Goal: Information Seeking & Learning: Learn about a topic

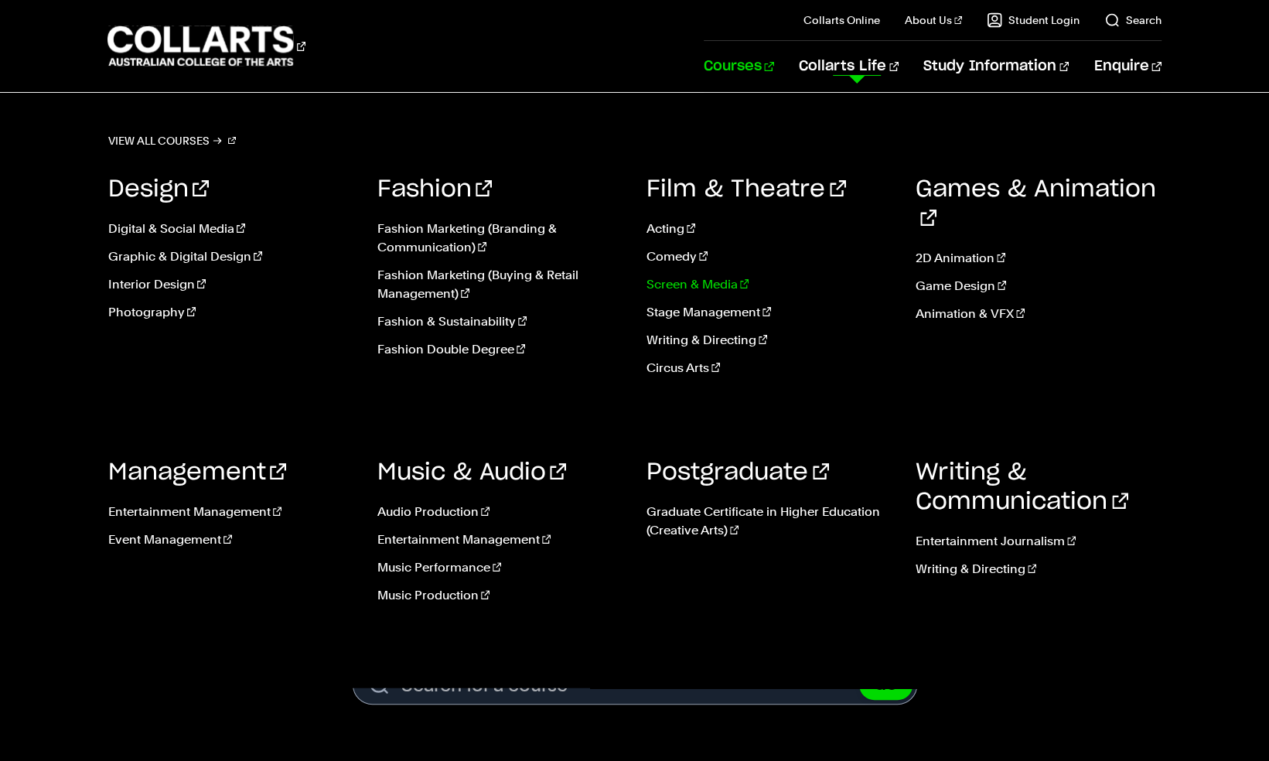
click at [707, 275] on link "Screen & Media" at bounding box center [769, 284] width 246 height 19
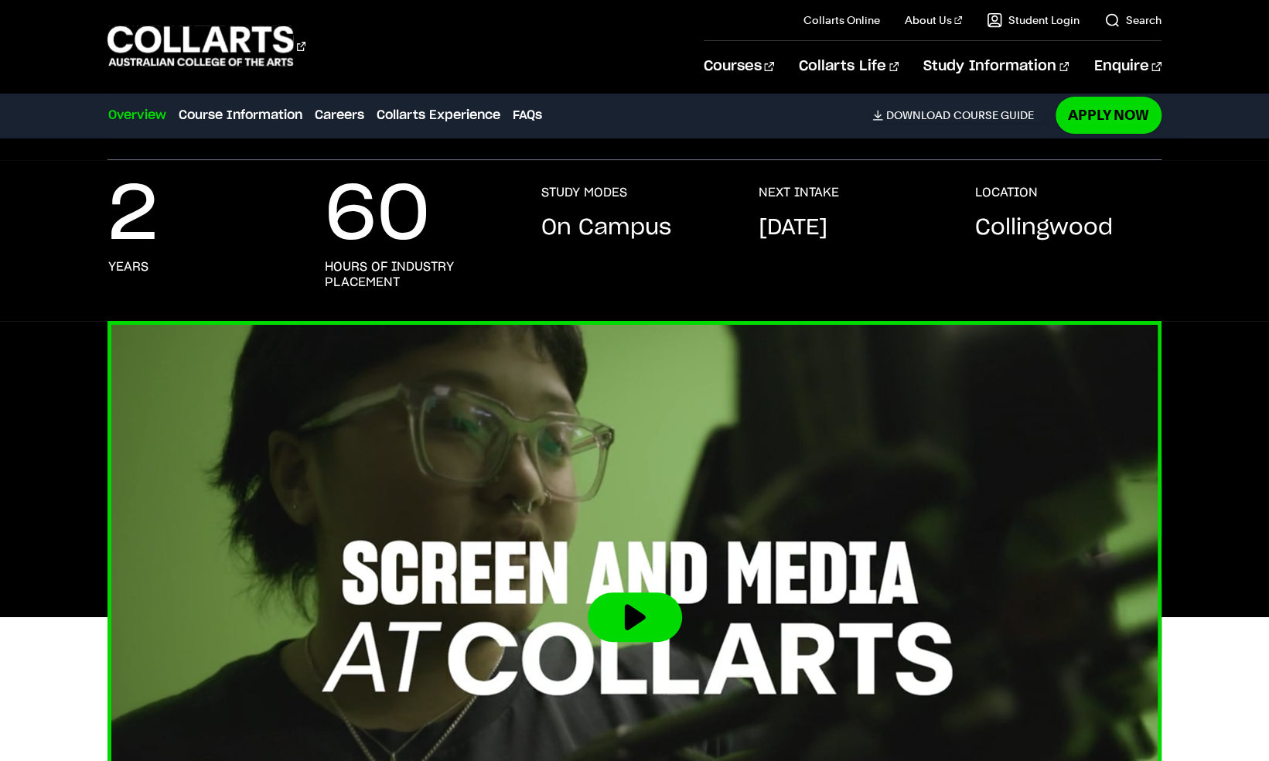
click at [653, 475] on img at bounding box center [634, 618] width 1158 height 652
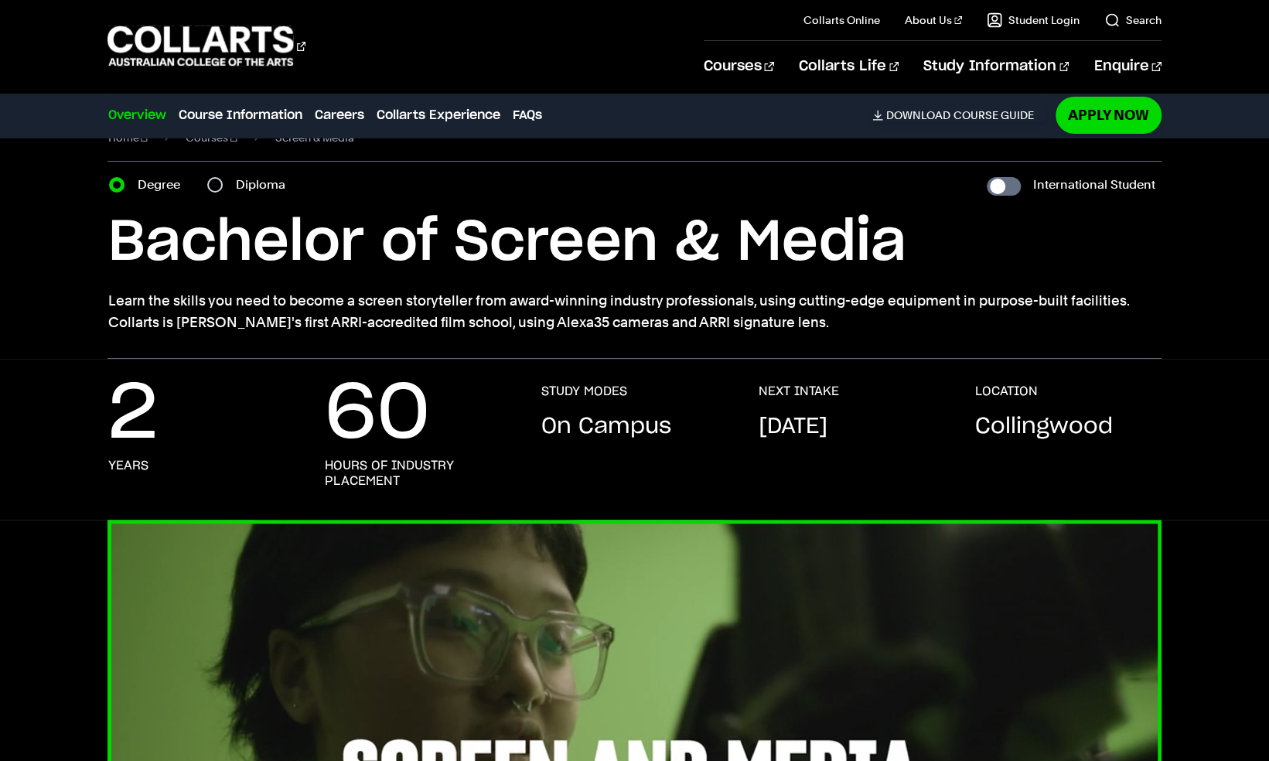
scroll to position [34, 0]
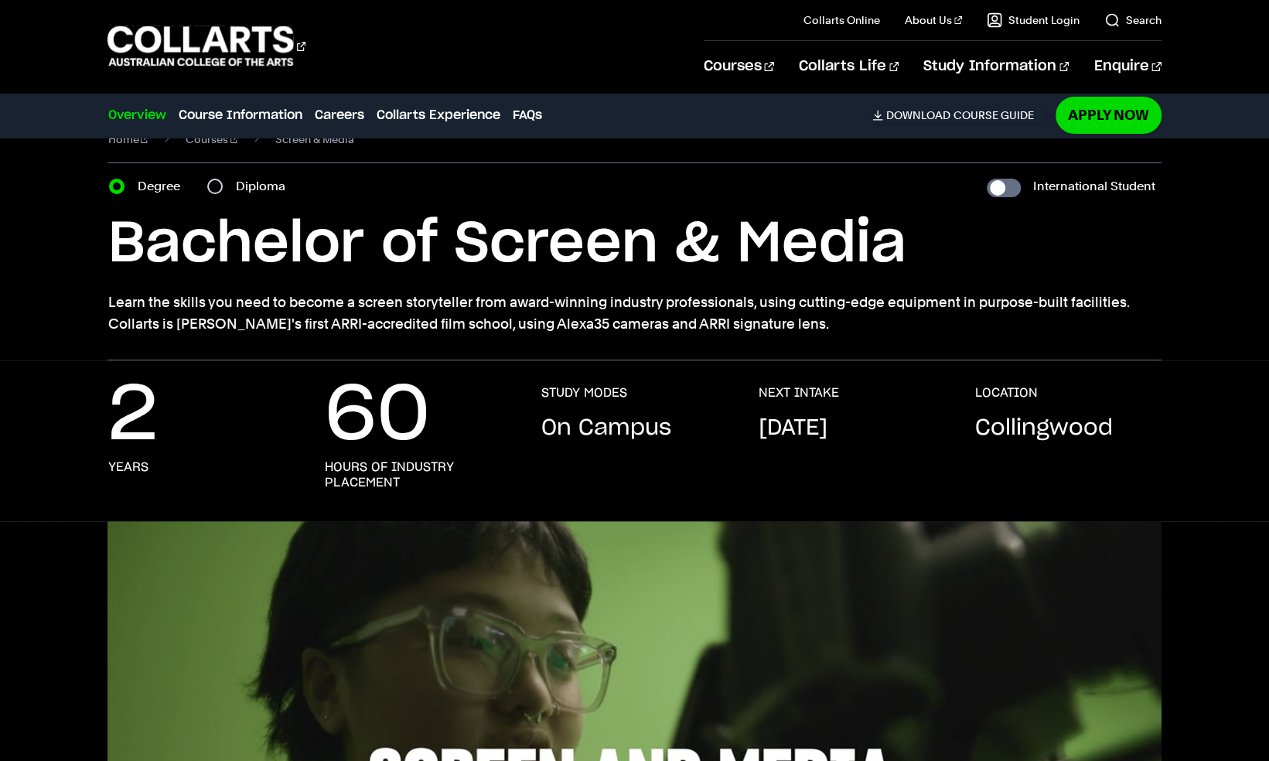
click at [235, 176] on label "Diploma" at bounding box center [264, 187] width 59 height 22
click at [215, 179] on input "Diploma" at bounding box center [214, 186] width 15 height 15
radio input "true"
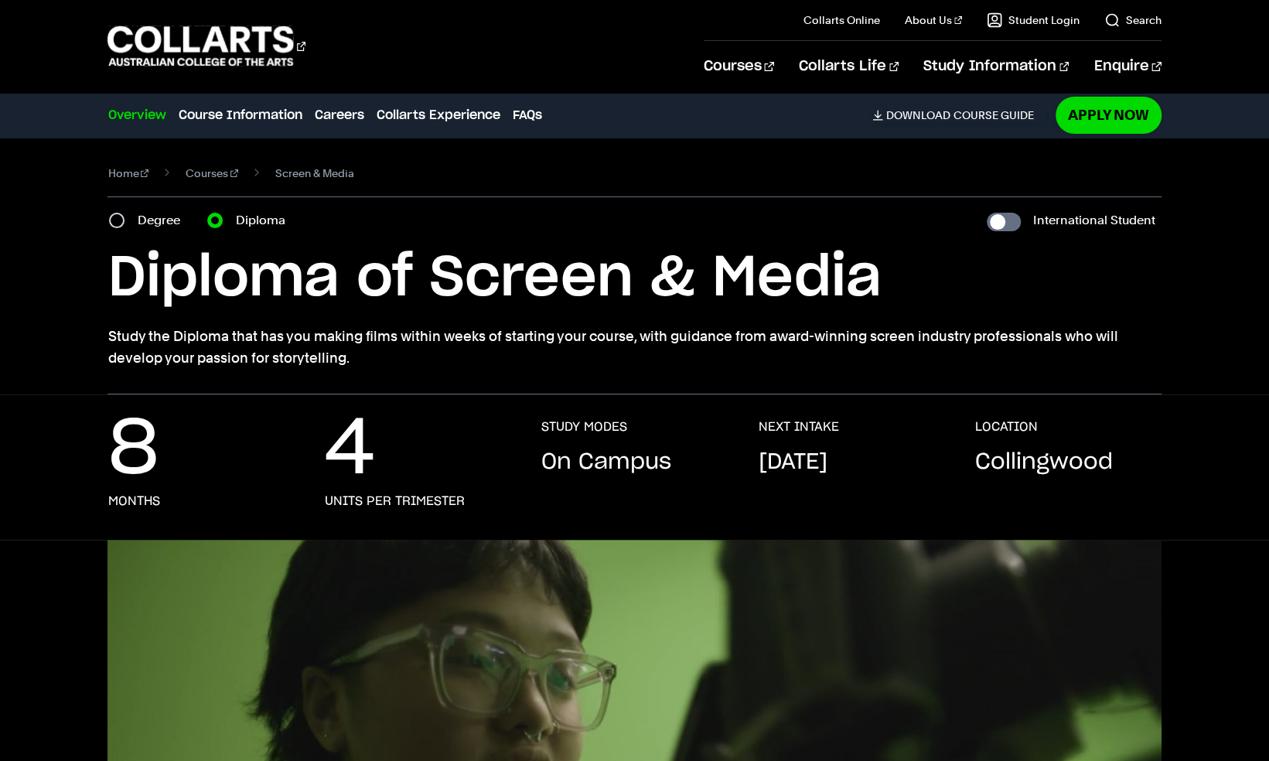
click at [147, 210] on label "Degree" at bounding box center [163, 221] width 52 height 22
click at [124, 213] on input "Degree" at bounding box center [116, 220] width 15 height 15
radio input "true"
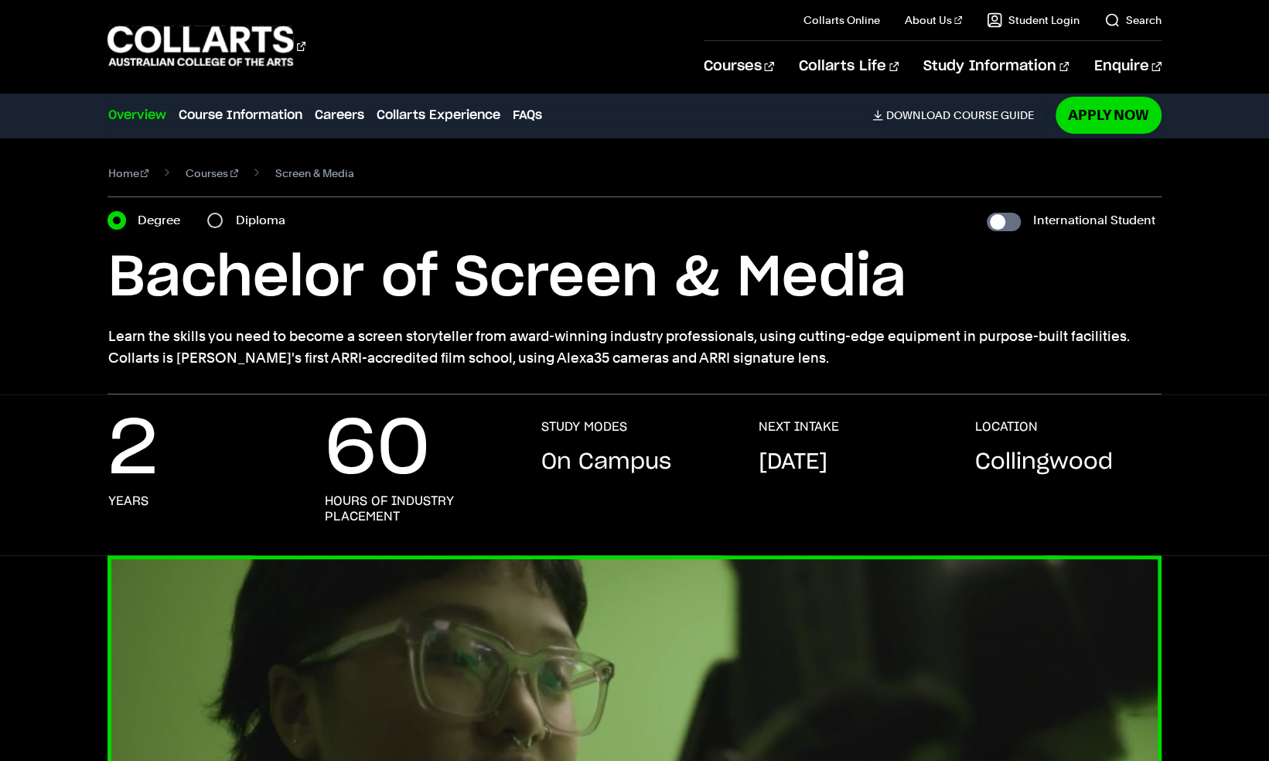
scroll to position [206, 0]
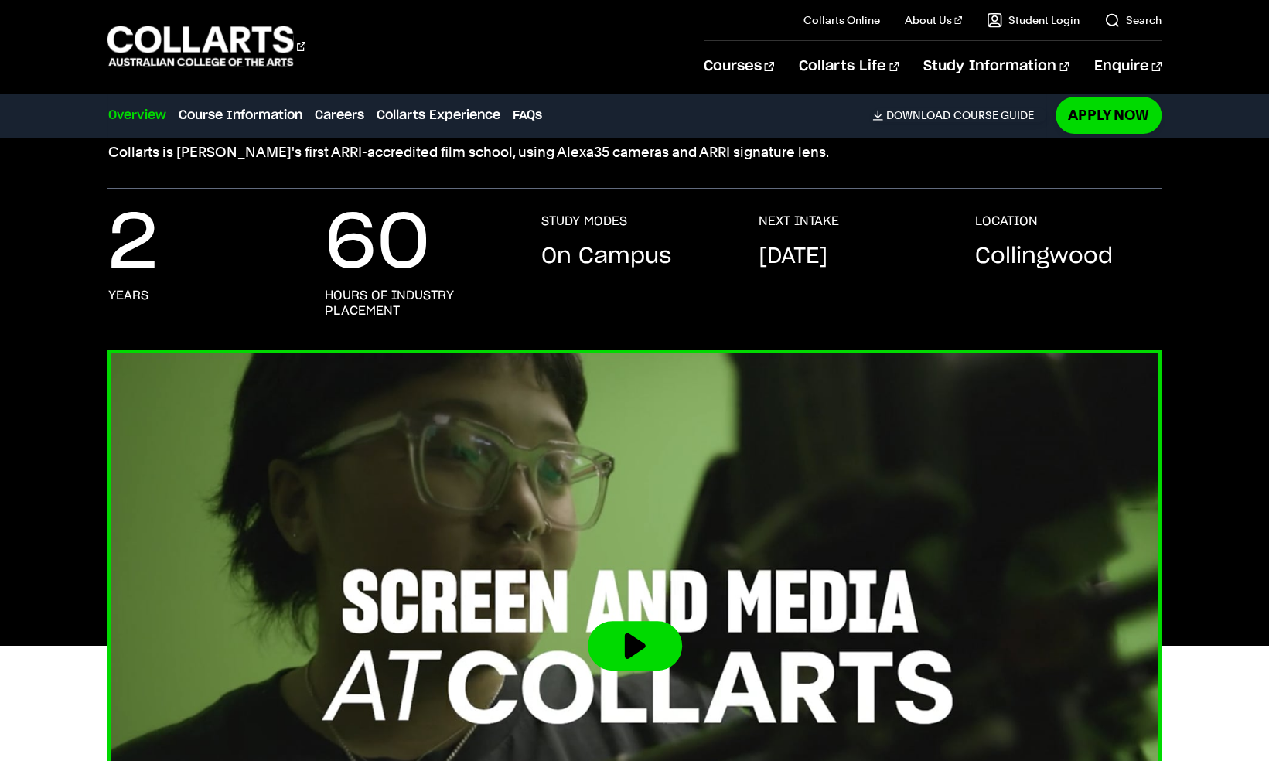
click at [643, 621] on button at bounding box center [635, 645] width 94 height 49
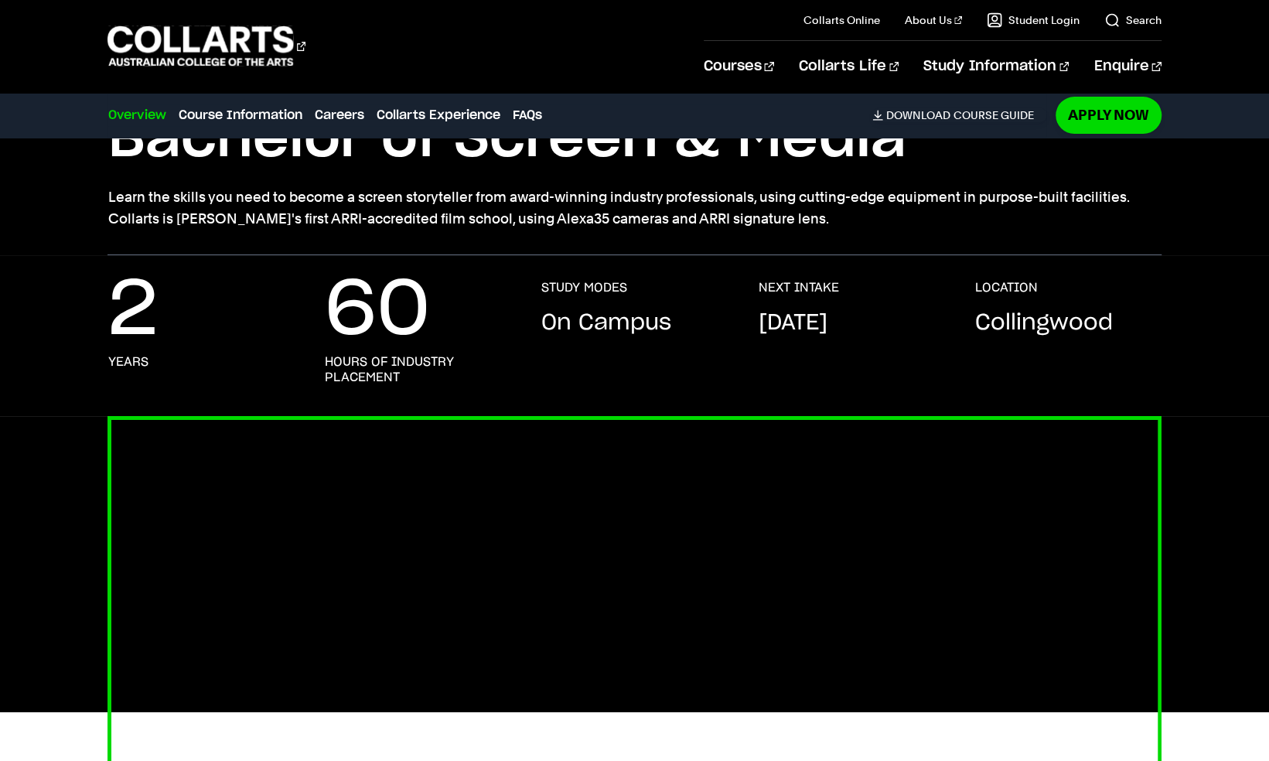
scroll to position [0, 0]
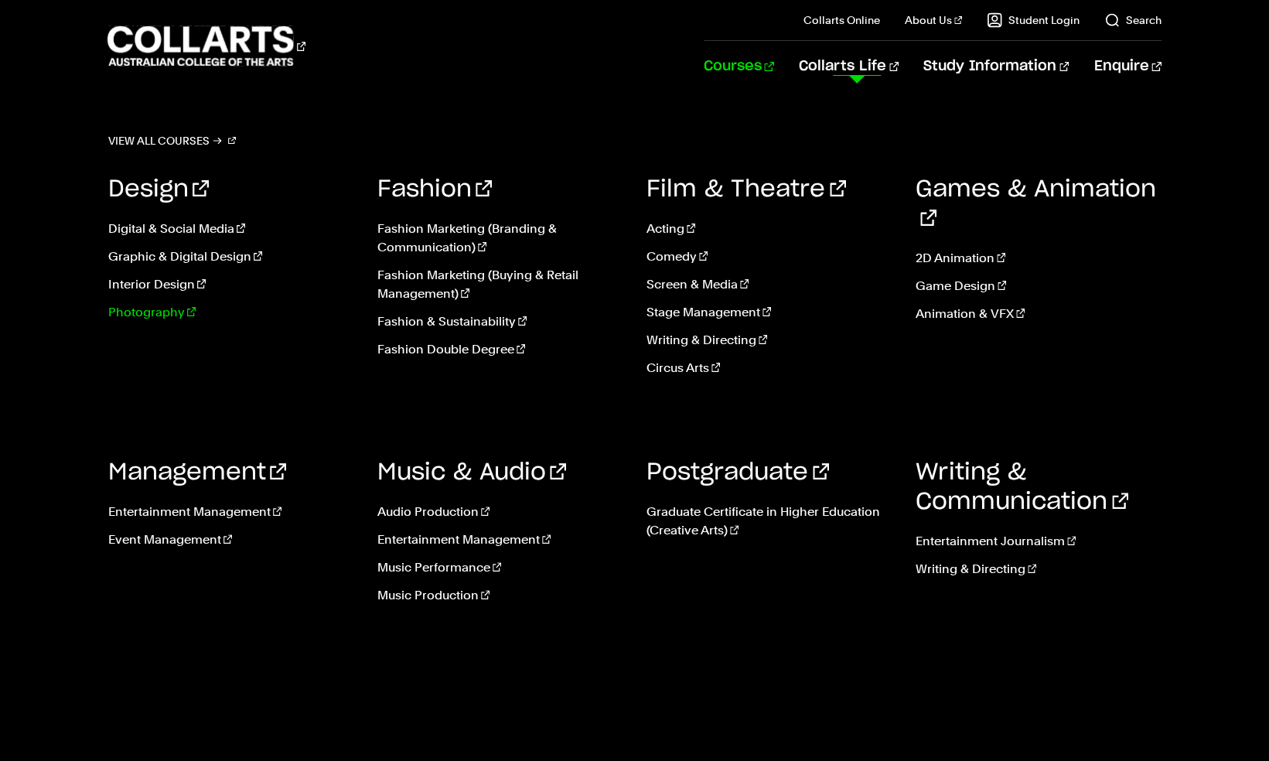
click at [139, 303] on link "Photography" at bounding box center [230, 312] width 246 height 19
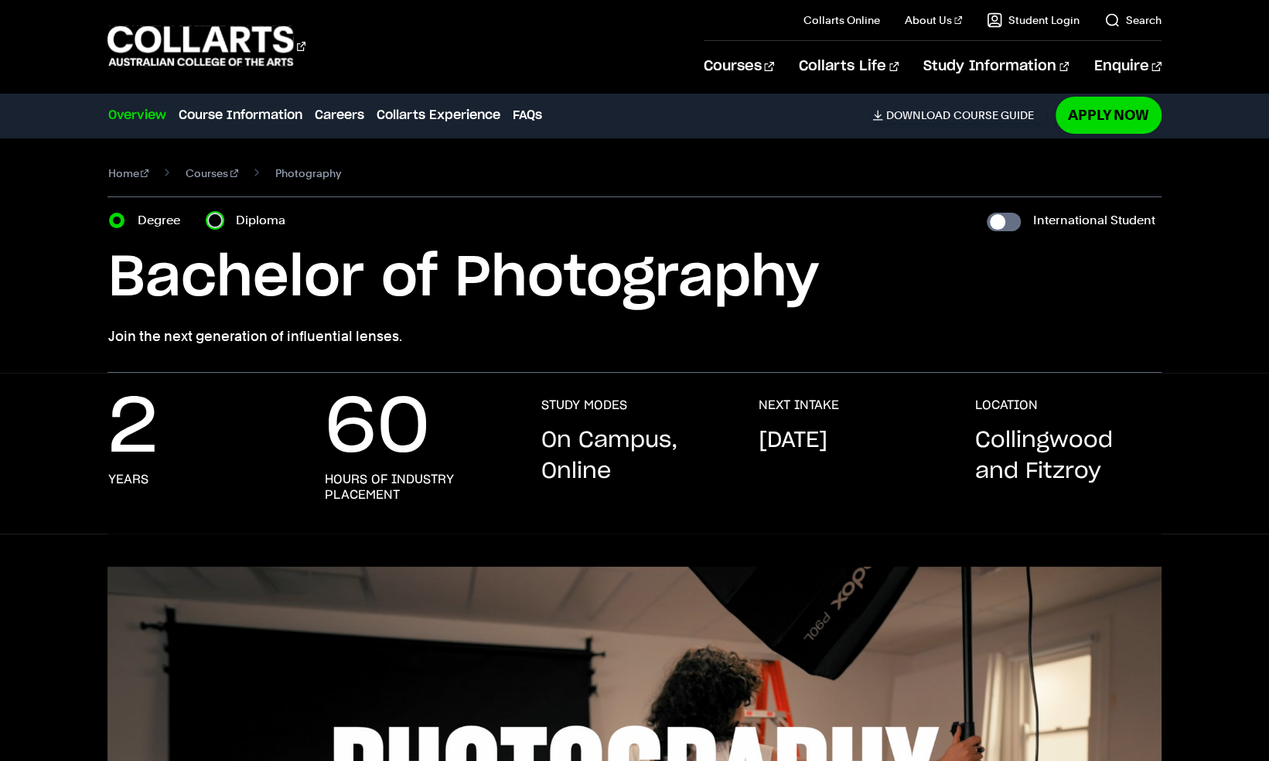
click at [207, 213] on input "Diploma" at bounding box center [214, 220] width 15 height 15
radio input "true"
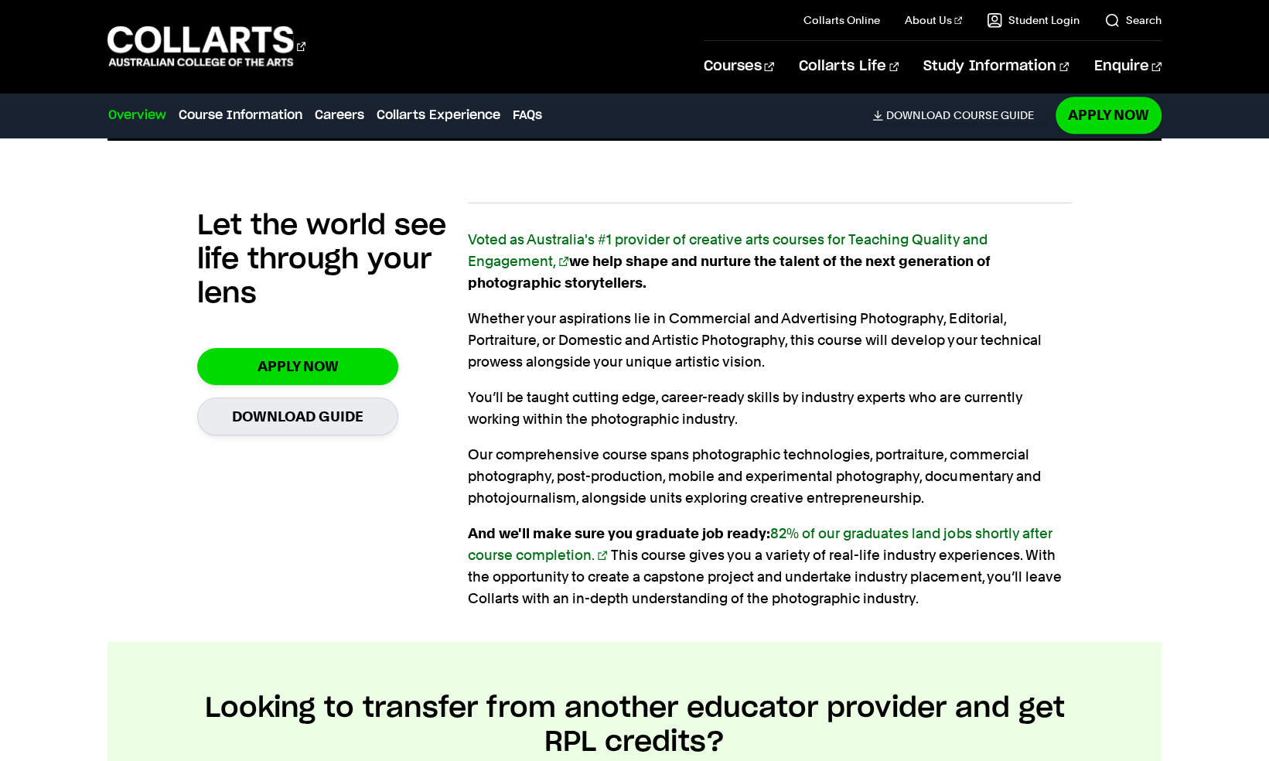
scroll to position [970, 0]
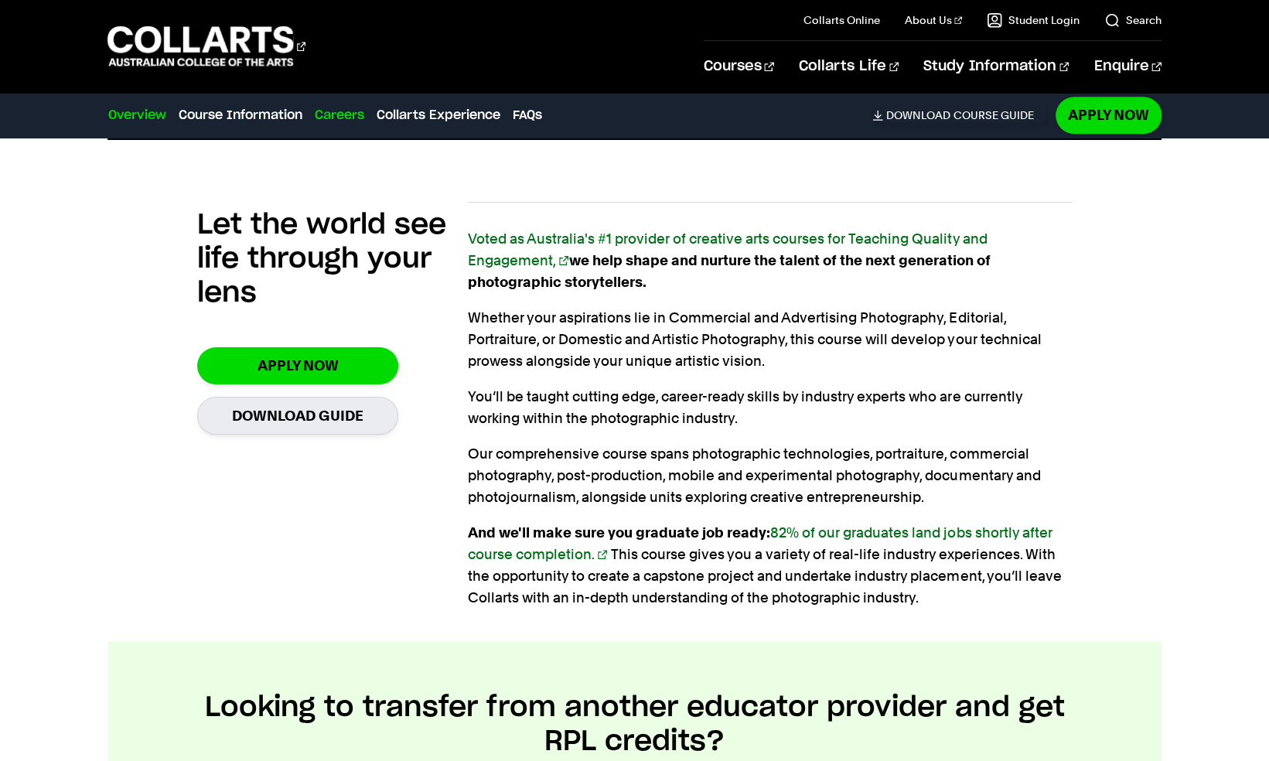
click at [314, 106] on link "Careers" at bounding box center [338, 115] width 49 height 19
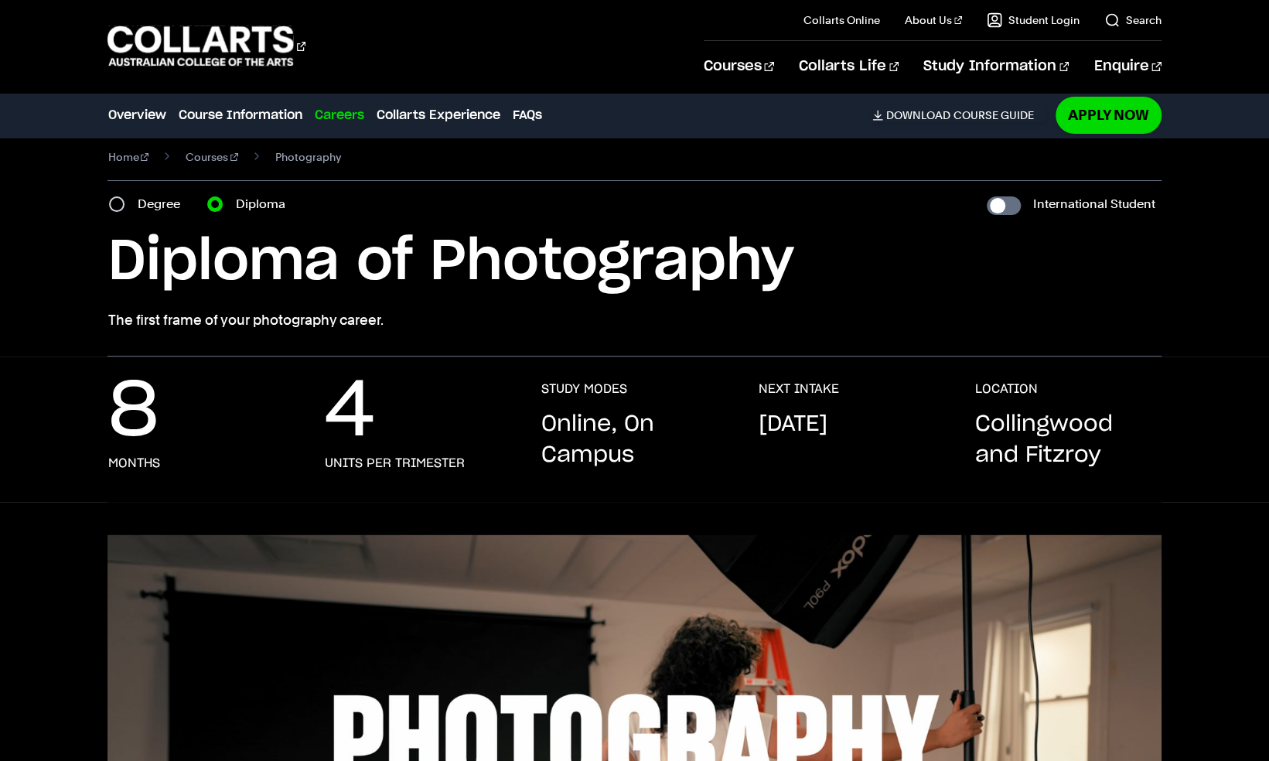
scroll to position [0, 0]
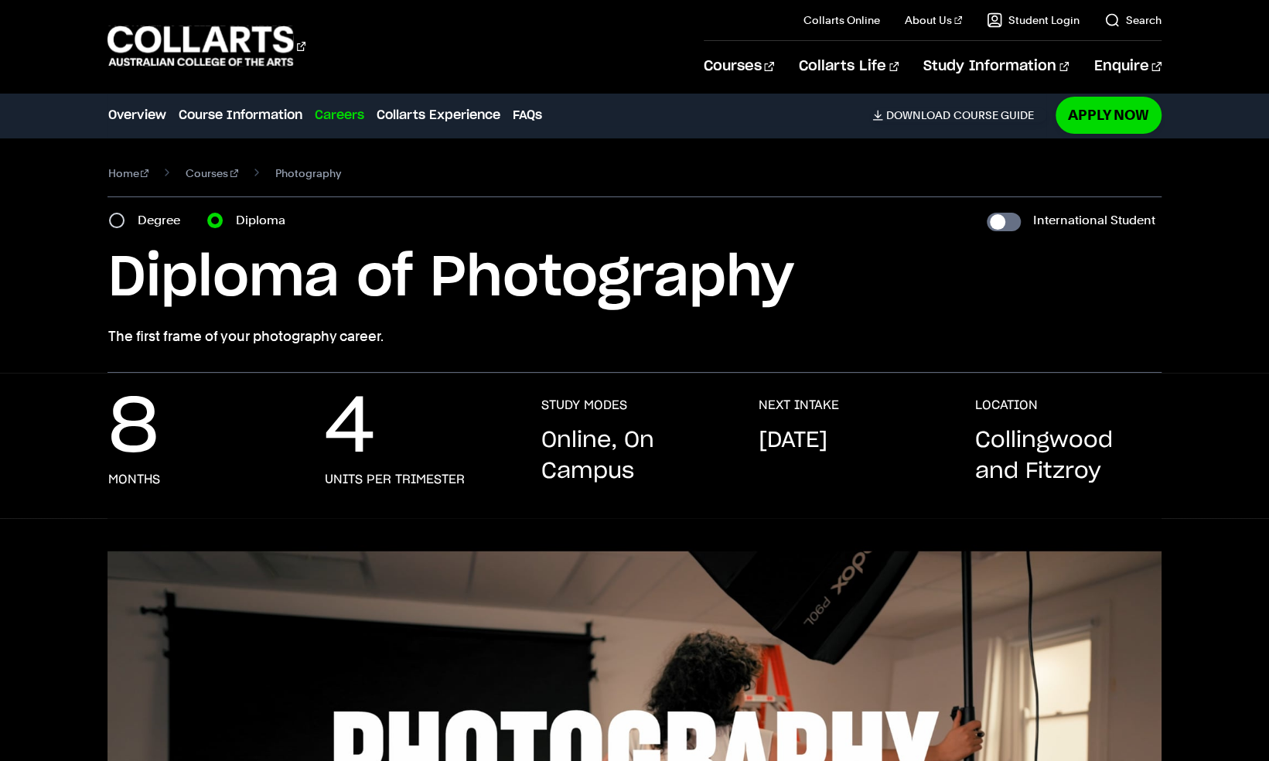
click at [137, 210] on label "Degree" at bounding box center [163, 221] width 52 height 22
click at [124, 213] on input "Degree" at bounding box center [116, 220] width 15 height 15
radio input "true"
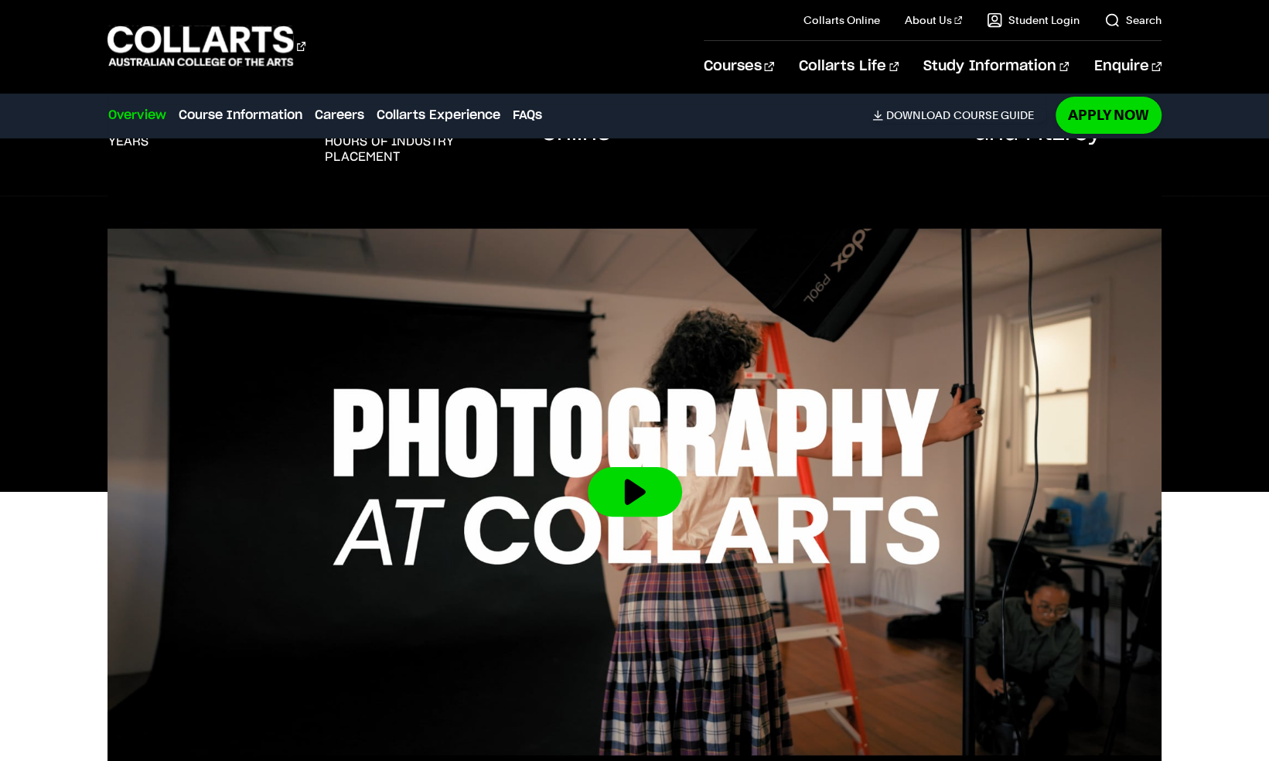
scroll to position [335, 0]
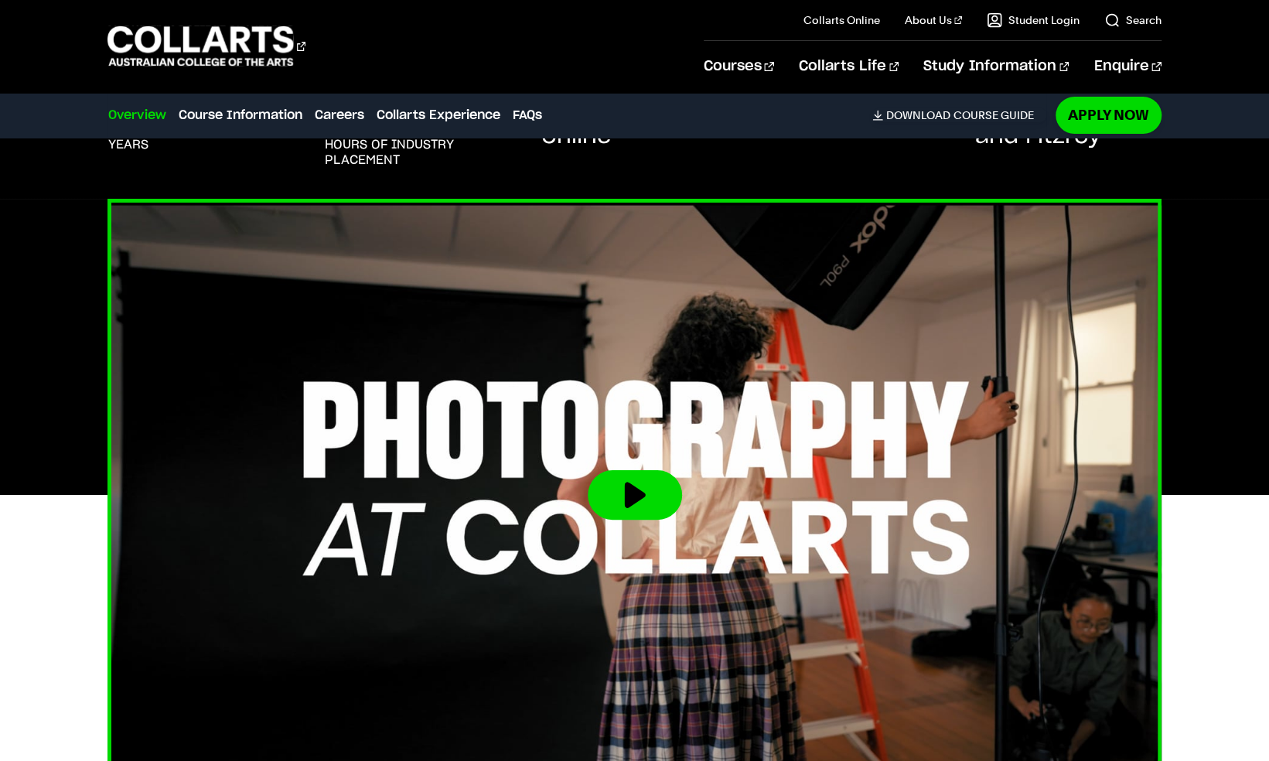
click at [663, 470] on button at bounding box center [635, 494] width 94 height 49
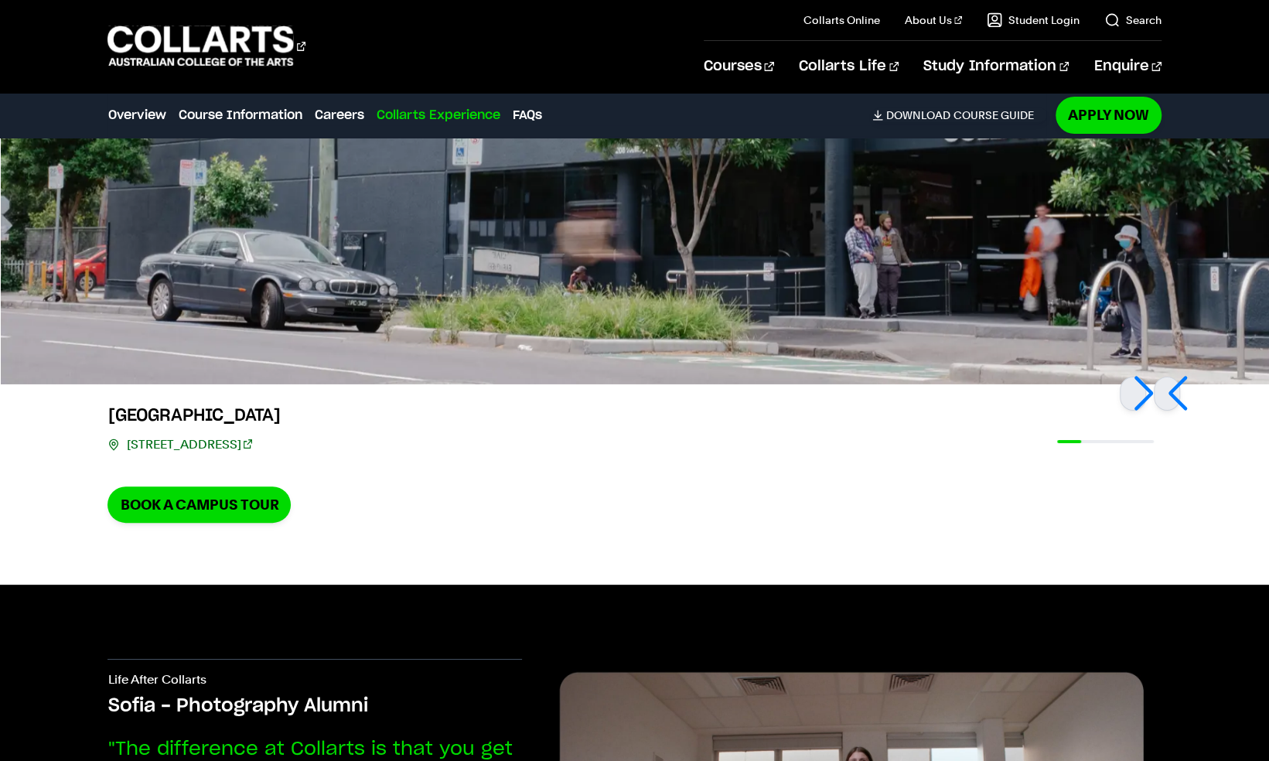
scroll to position [3578, 0]
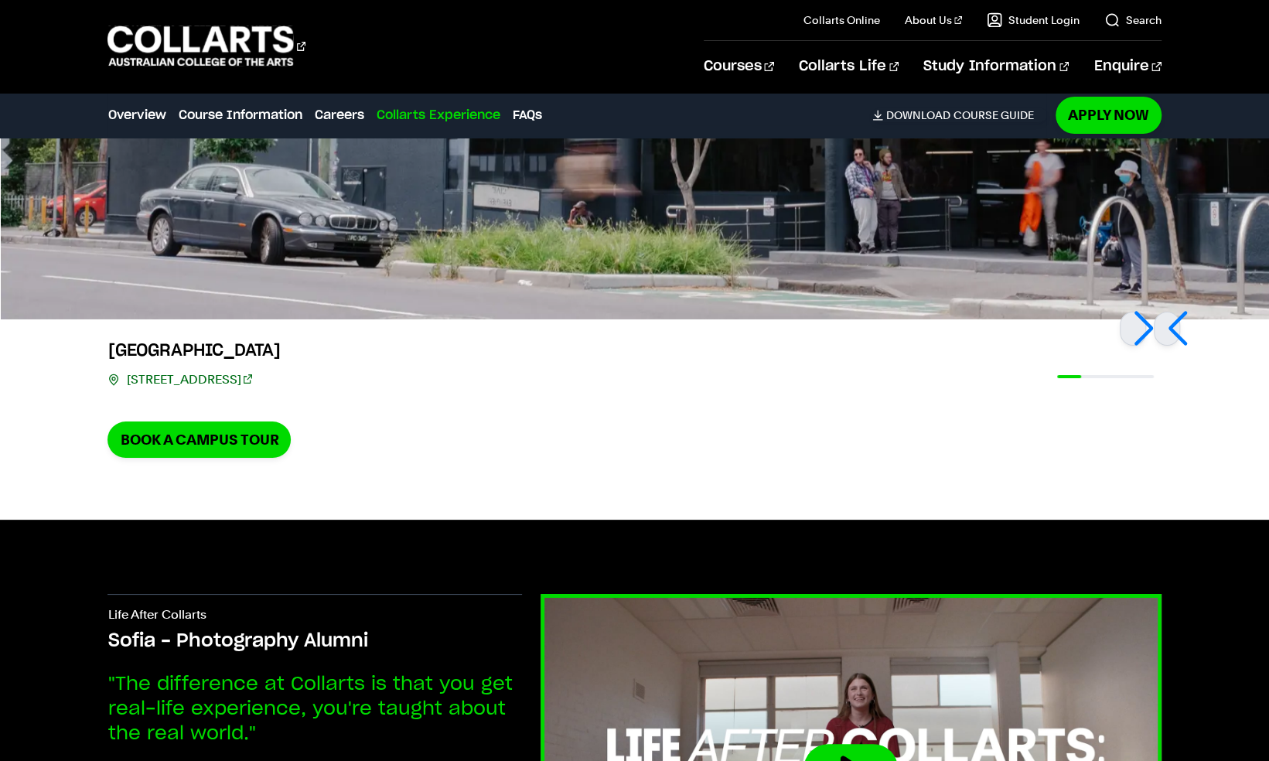
click at [846, 744] on button at bounding box center [850, 768] width 94 height 49
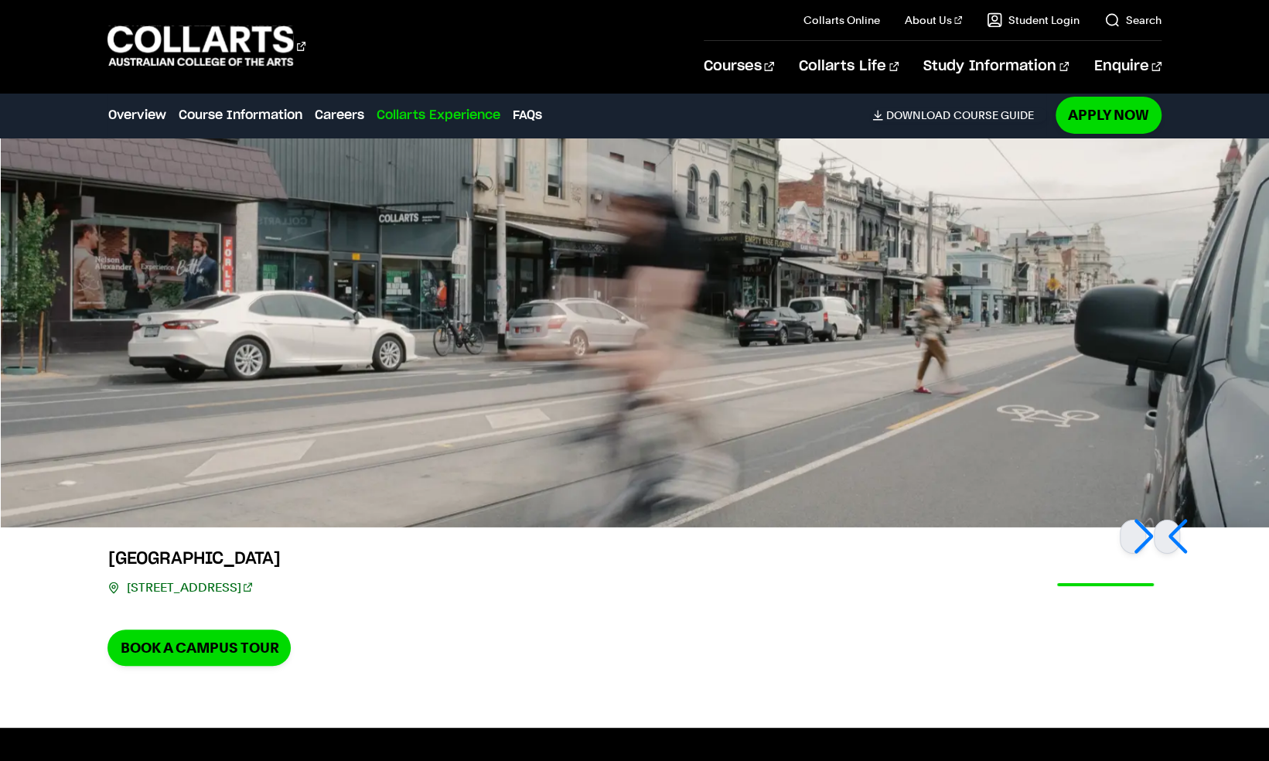
scroll to position [3369, 0]
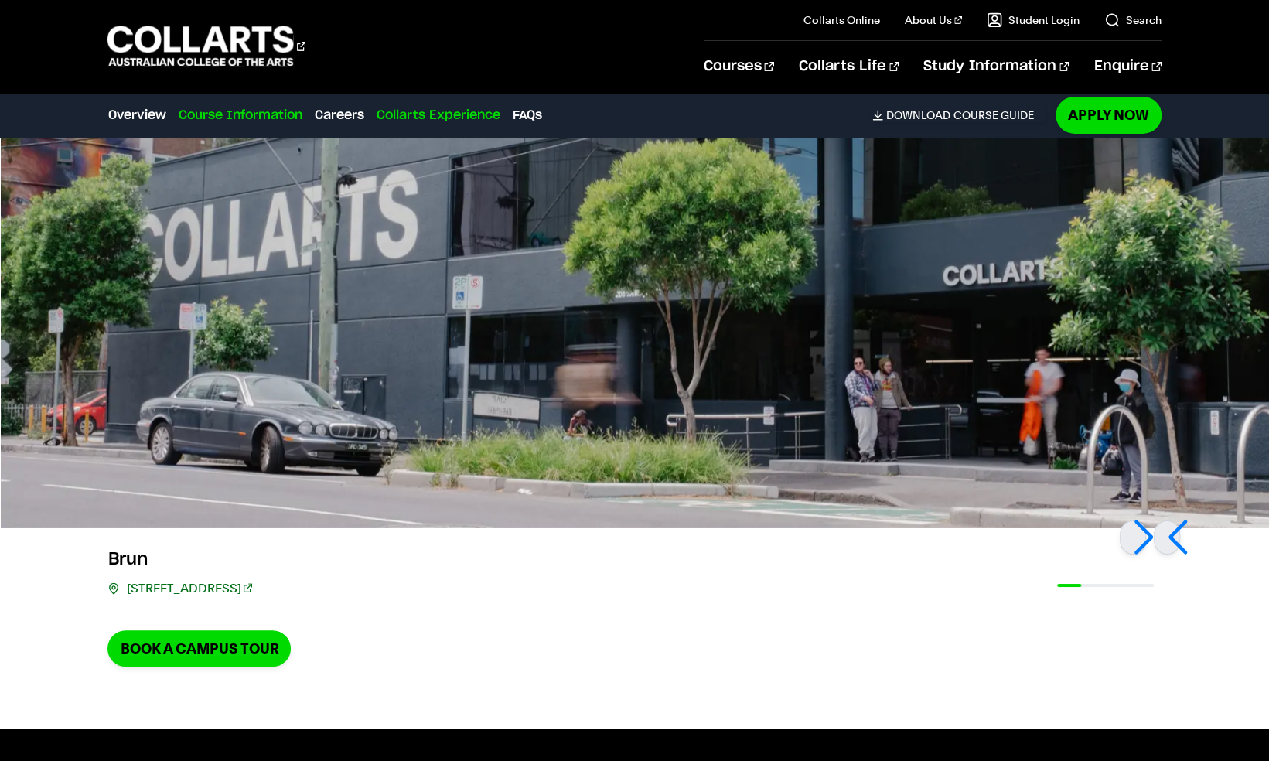
click at [214, 106] on link "Course Information" at bounding box center [240, 115] width 124 height 19
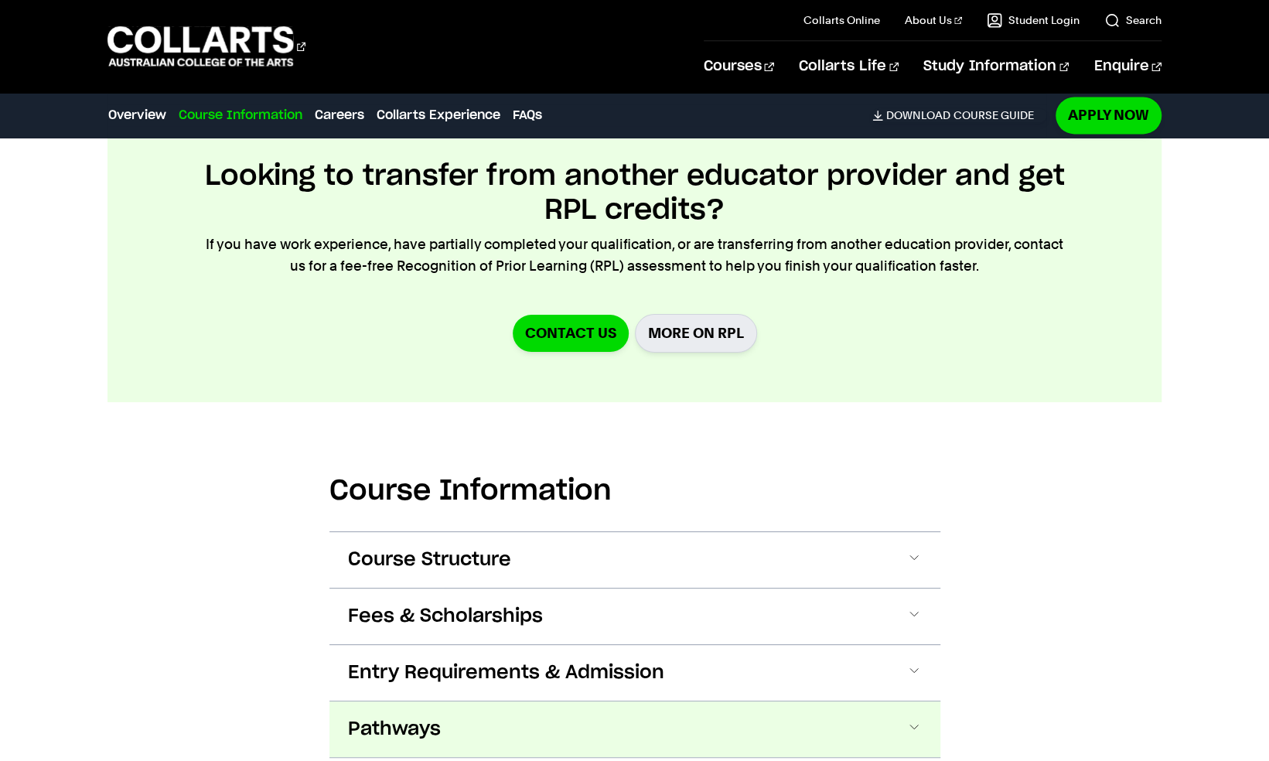
scroll to position [1465, 0]
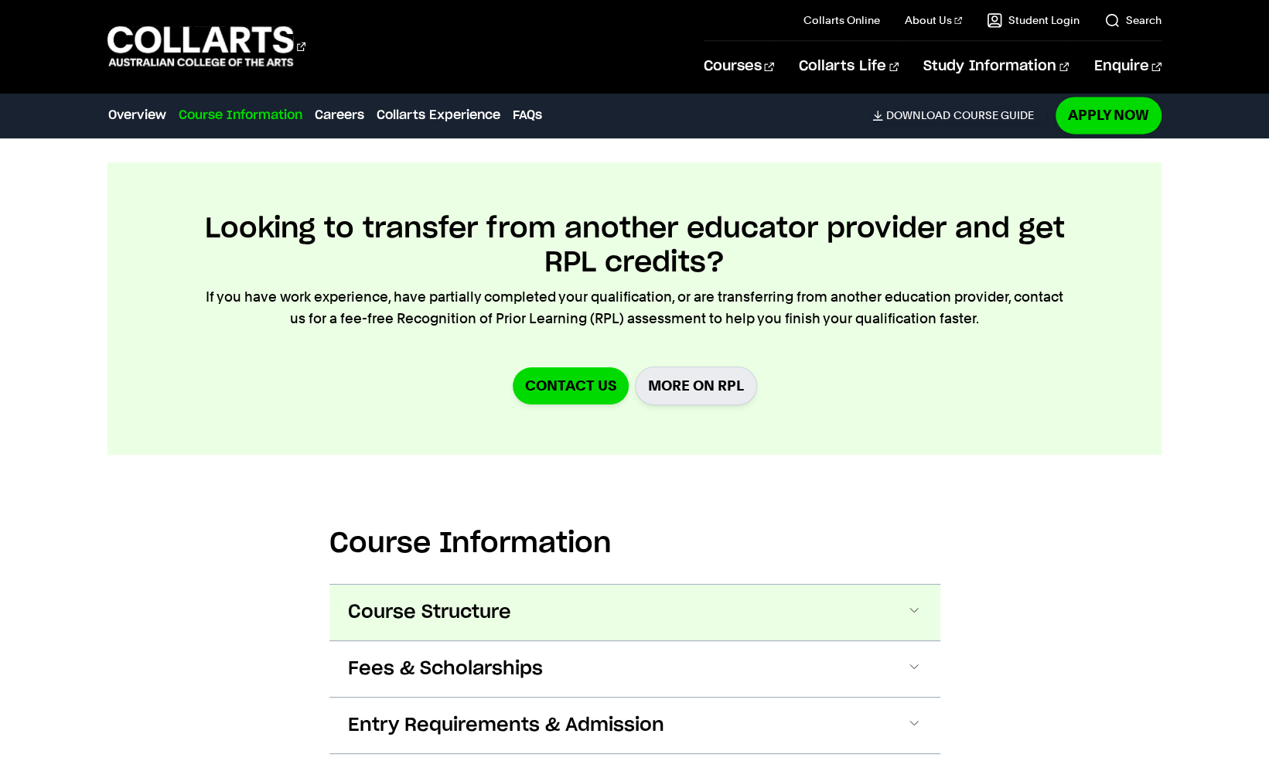
click at [511, 600] on span "Course Structure" at bounding box center [429, 612] width 163 height 25
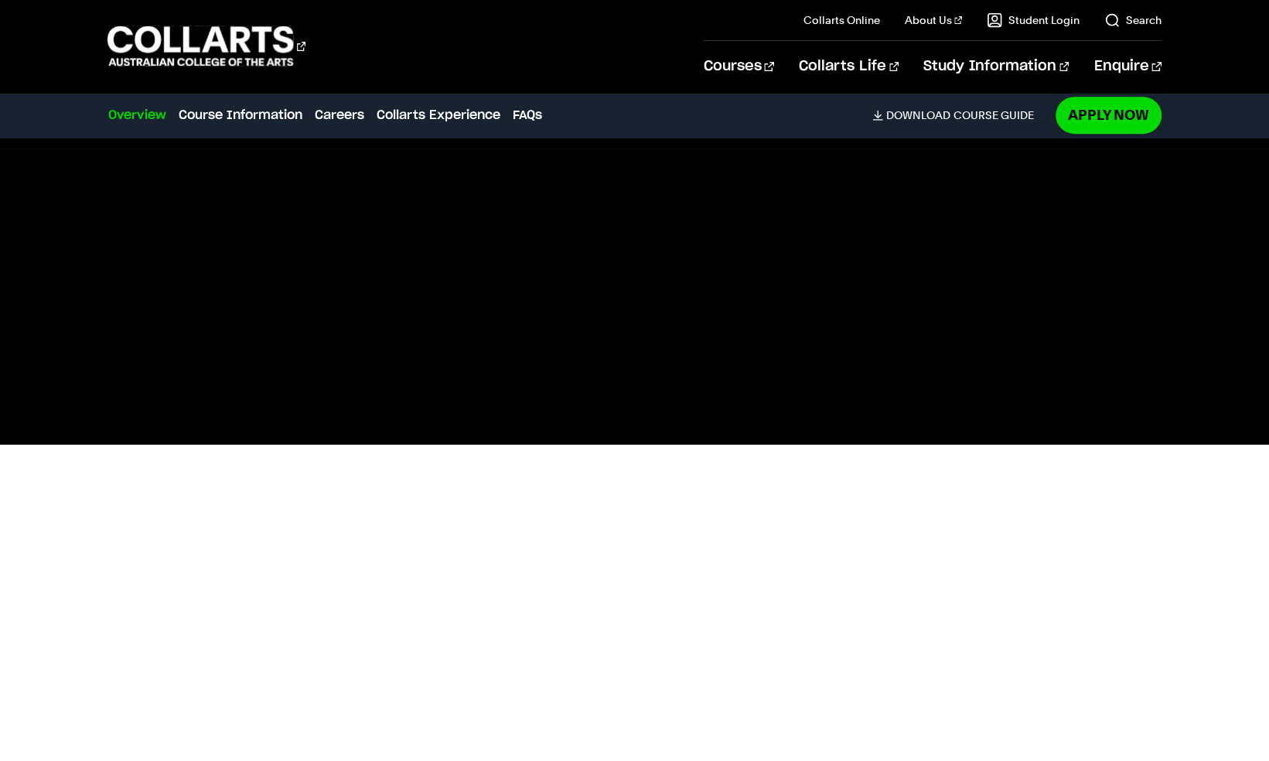
scroll to position [0, 0]
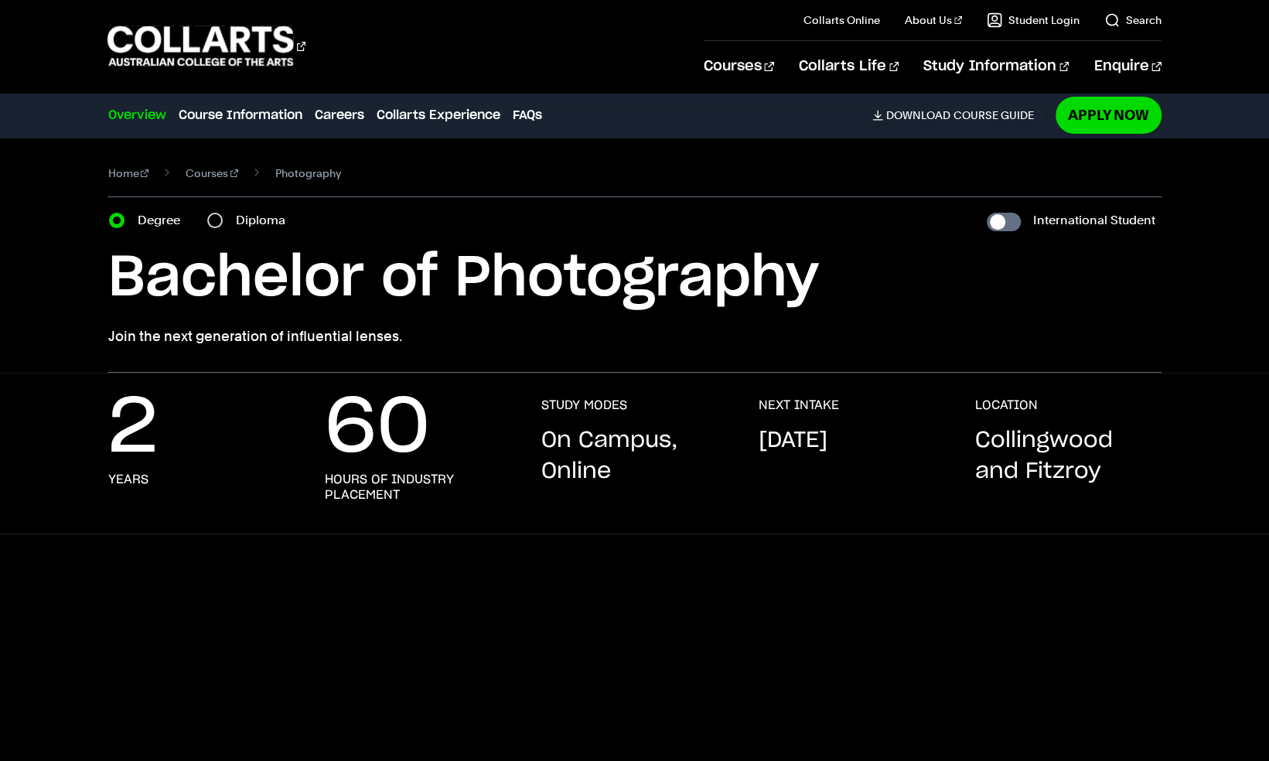
click at [235, 210] on label "Diploma" at bounding box center [264, 221] width 59 height 22
click at [212, 213] on input "Diploma" at bounding box center [214, 220] width 15 height 15
radio input "true"
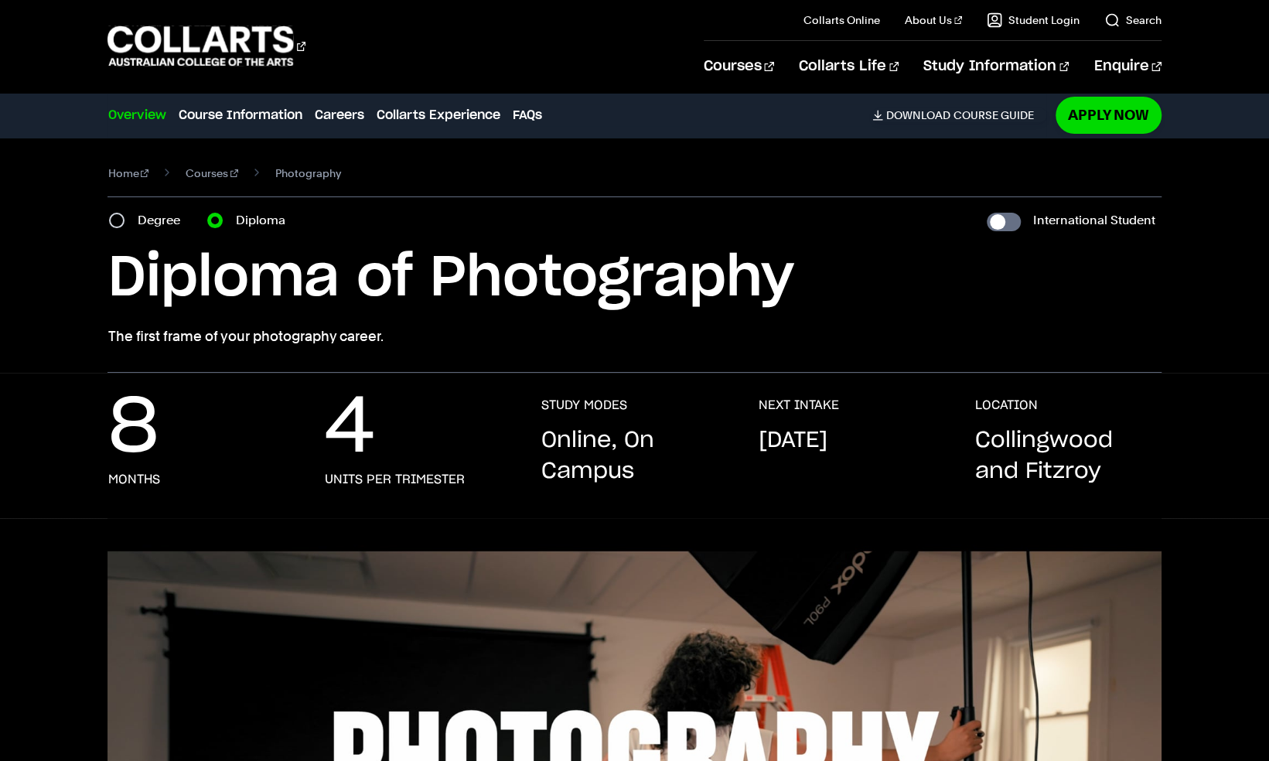
click at [128, 192] on section "Home Courses Photography Course variant Degree Diploma International Student Ba…" at bounding box center [633, 255] width 1053 height 235
click at [119, 213] on input "Degree" at bounding box center [116, 220] width 15 height 15
radio input "true"
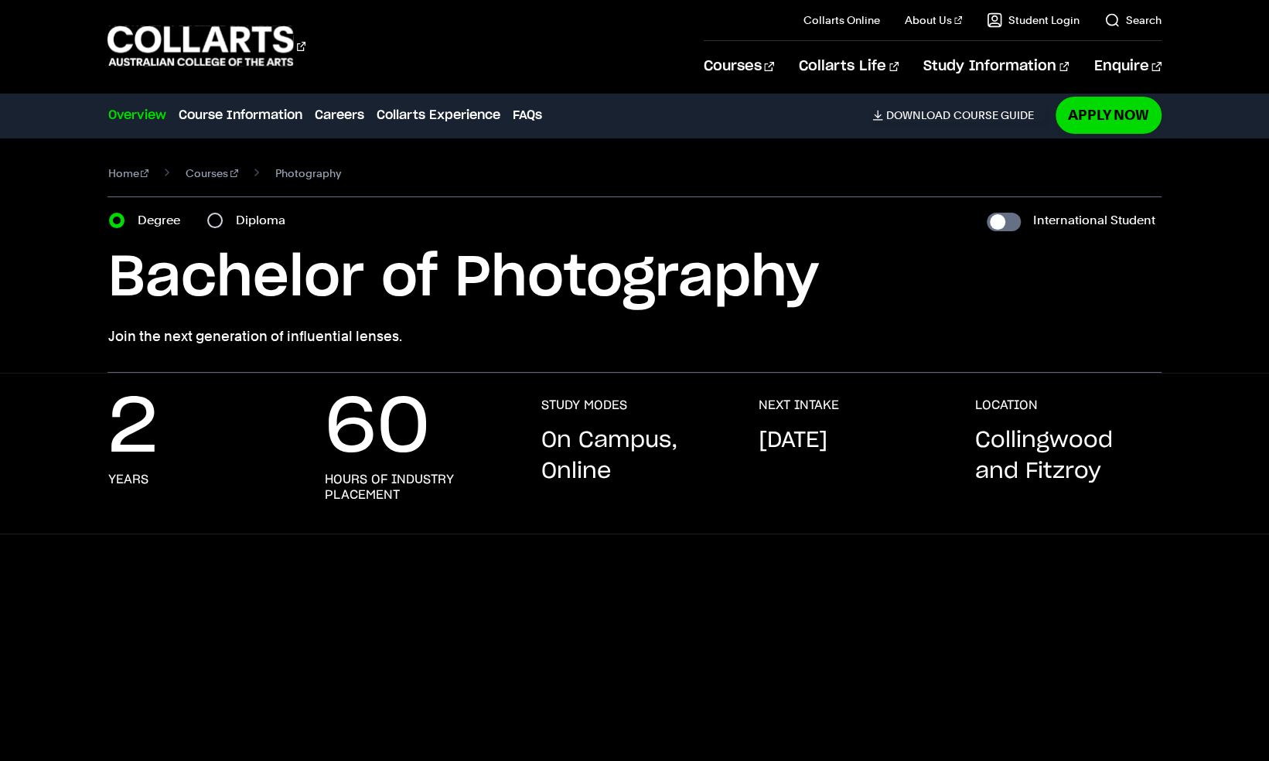
click at [235, 210] on label "Diploma" at bounding box center [264, 221] width 59 height 22
click at [223, 213] on input "Diploma" at bounding box center [214, 220] width 15 height 15
radio input "true"
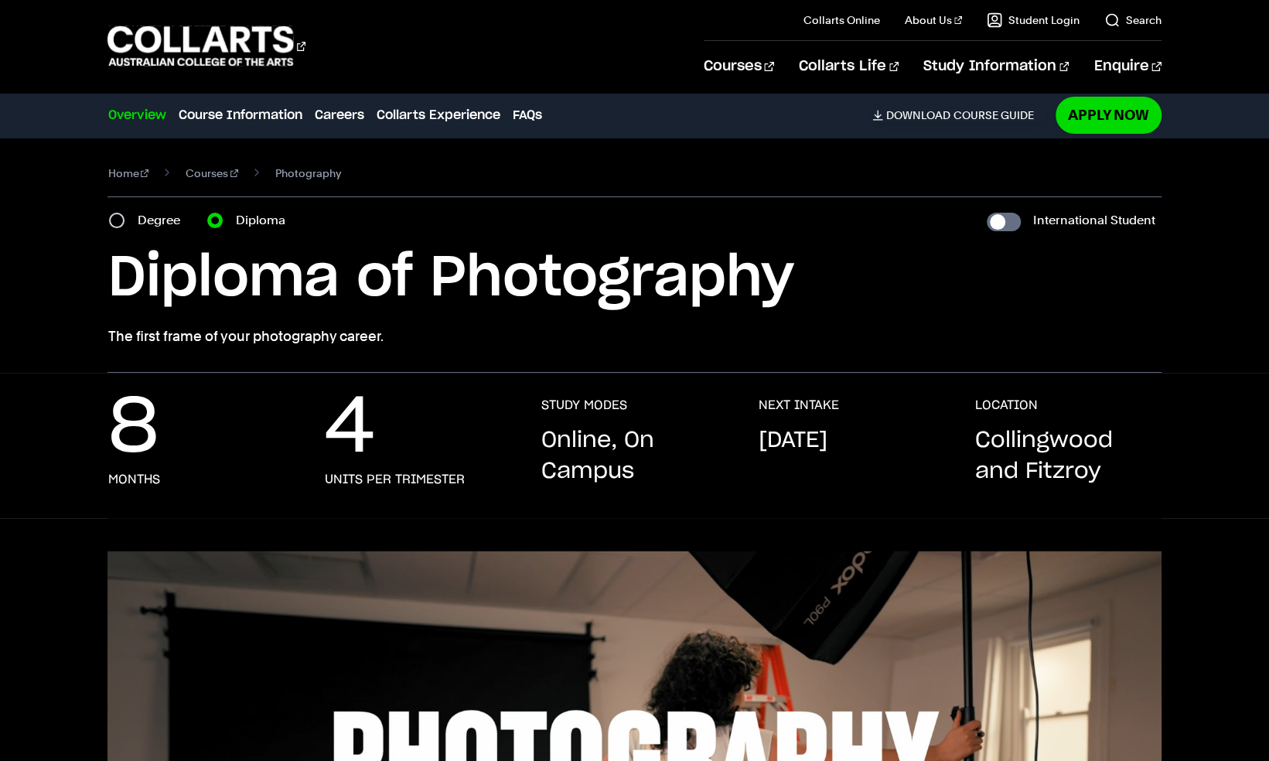
click at [121, 189] on section "Home Courses Photography Course variant Degree Diploma International Student Ba…" at bounding box center [633, 255] width 1053 height 235
click at [118, 213] on input "Degree" at bounding box center [116, 220] width 15 height 15
radio input "true"
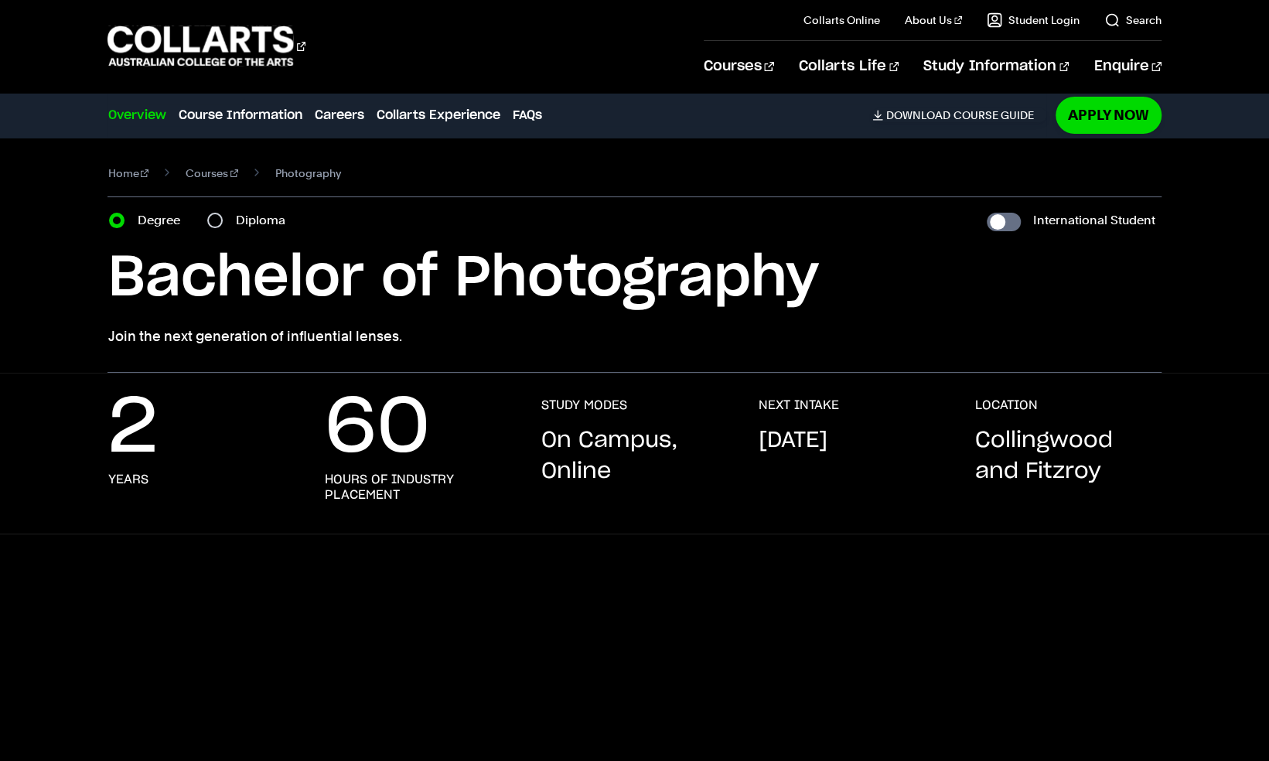
click at [169, 210] on label "Degree" at bounding box center [163, 221] width 52 height 22
click at [124, 213] on input "Degree" at bounding box center [116, 220] width 15 height 15
click at [207, 213] on input "Diploma" at bounding box center [214, 220] width 15 height 15
radio input "true"
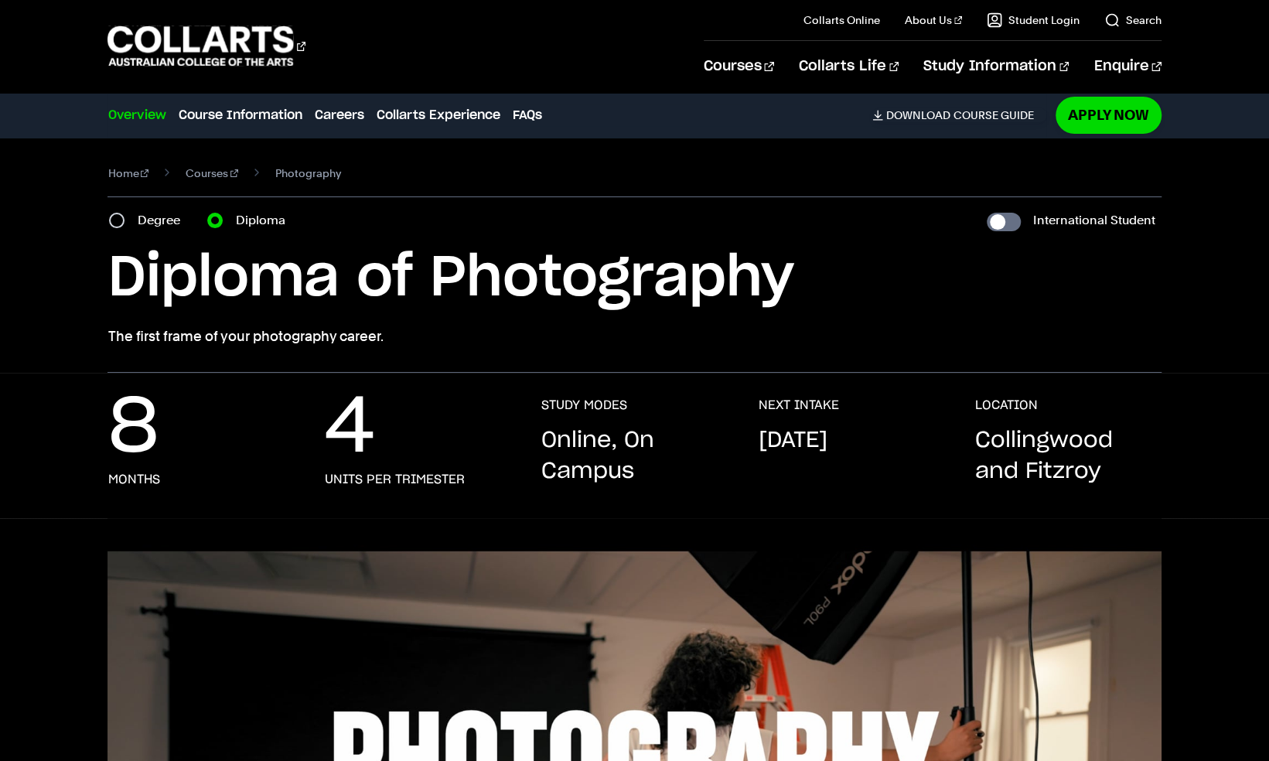
click at [145, 210] on label "Degree" at bounding box center [163, 221] width 52 height 22
click at [124, 213] on input "Degree" at bounding box center [116, 220] width 15 height 15
radio input "true"
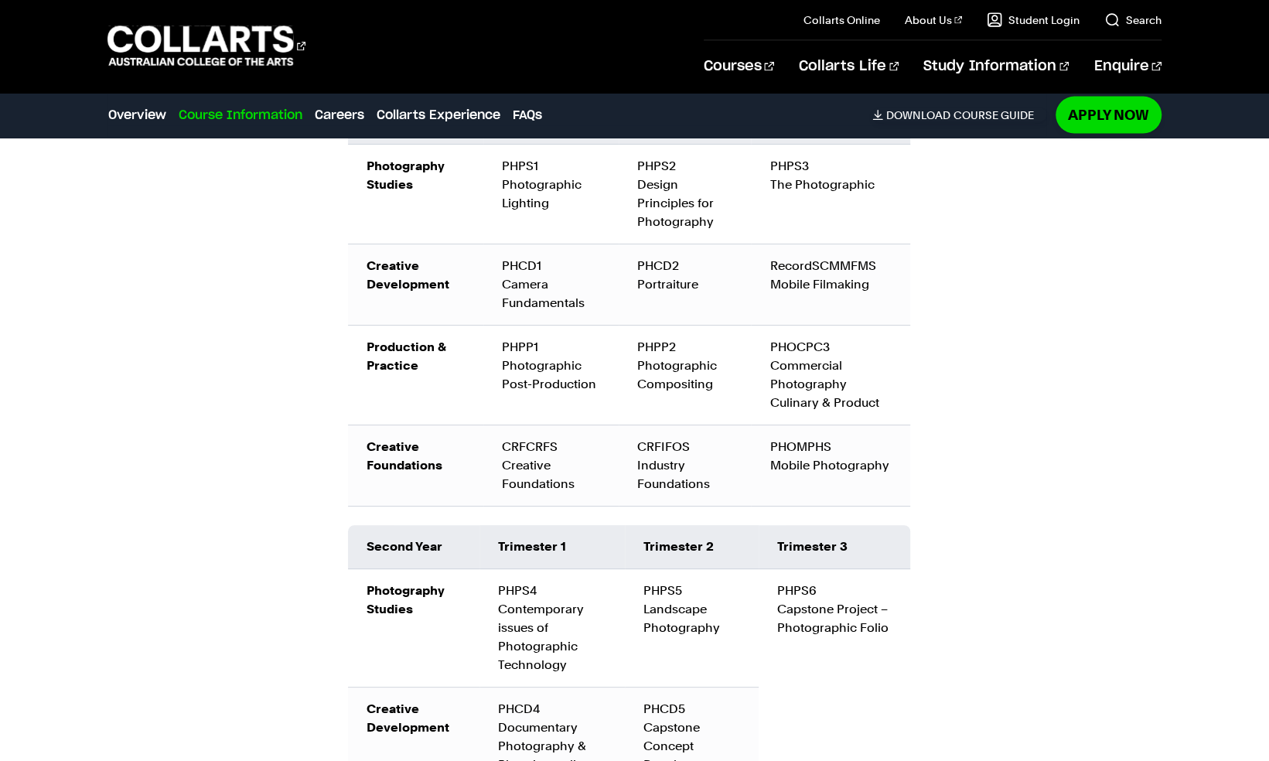
scroll to position [2185, 0]
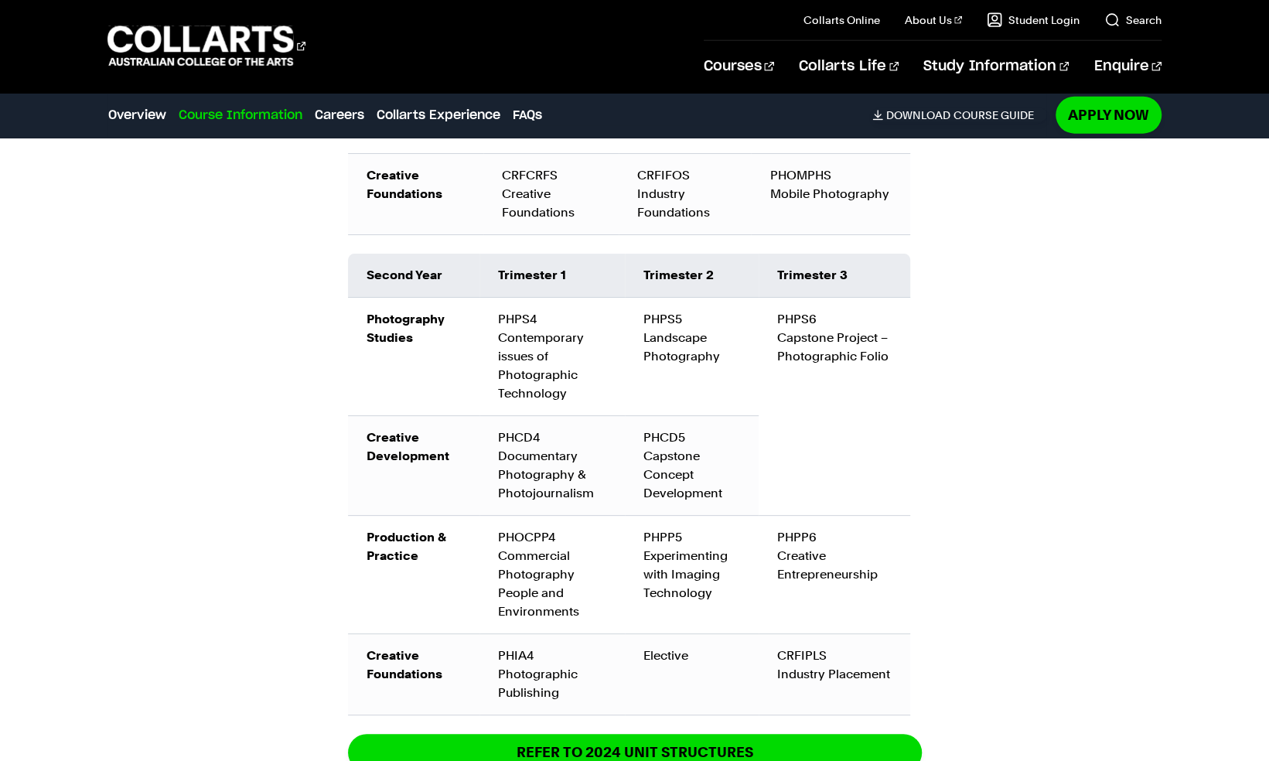
scroll to position [2518, 0]
